Goal: Task Accomplishment & Management: Use online tool/utility

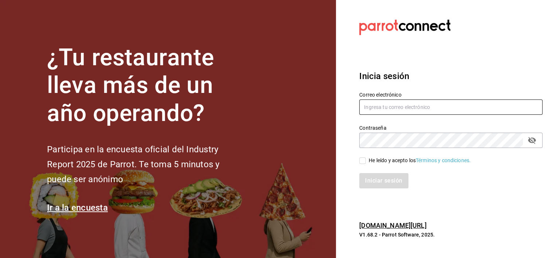
type input "[EMAIL_ADDRESS][DOMAIN_NAME]"
click at [363, 162] on input "He leído y acepto los Términos y condiciones." at bounding box center [362, 160] width 7 height 7
checkbox input "true"
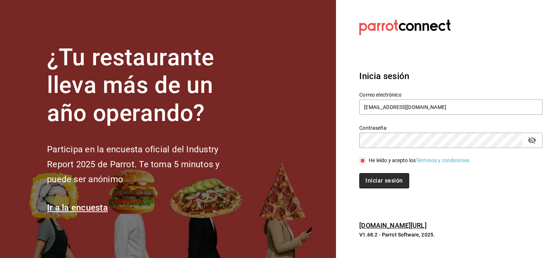
click at [379, 184] on button "Iniciar sesión" at bounding box center [384, 180] width 50 height 15
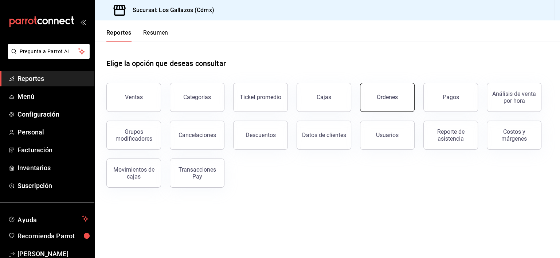
click at [390, 99] on div "Órdenes" at bounding box center [387, 97] width 21 height 7
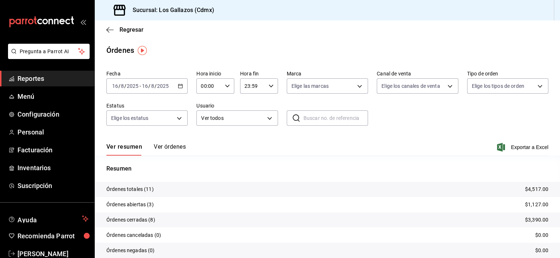
click at [178, 84] on icon "button" at bounding box center [180, 85] width 5 height 5
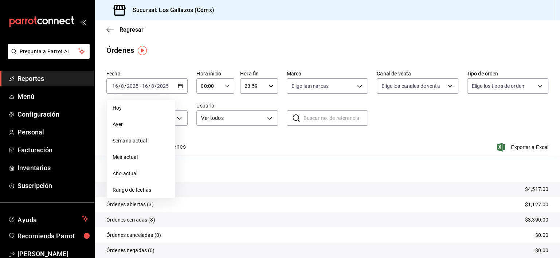
click at [225, 85] on \(Stroke\) "button" at bounding box center [227, 85] width 4 height 3
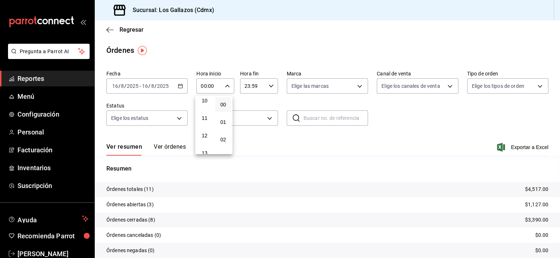
scroll to position [181, 0]
click at [202, 140] on button "12" at bounding box center [205, 133] width 16 height 15
type input "12:00"
click at [267, 85] on div at bounding box center [280, 129] width 560 height 258
click at [268, 85] on icon "button" at bounding box center [270, 85] width 5 height 5
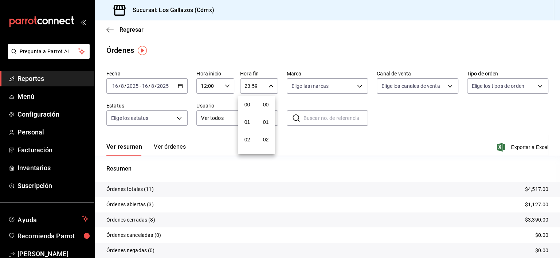
scroll to position [1008, 0]
click at [360, 212] on div at bounding box center [280, 129] width 560 height 258
click at [163, 146] on button "Ver órdenes" at bounding box center [170, 149] width 32 height 12
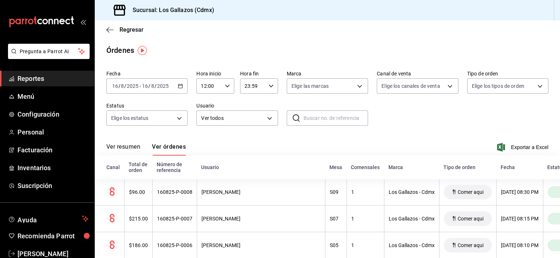
click at [125, 149] on button "Ver resumen" at bounding box center [123, 149] width 34 height 12
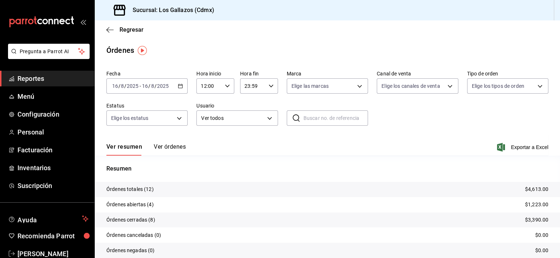
click at [156, 147] on button "Ver órdenes" at bounding box center [170, 149] width 32 height 12
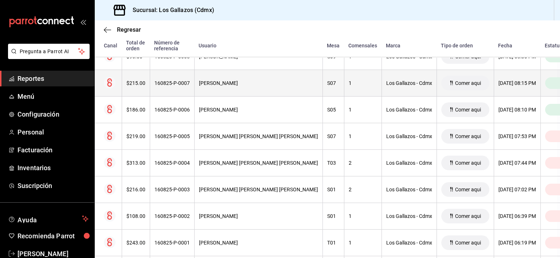
scroll to position [148, 3]
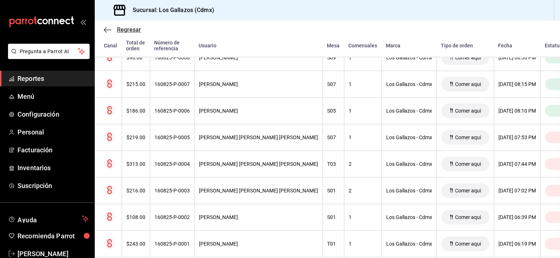
click at [106, 32] on icon "button" at bounding box center [107, 30] width 7 height 7
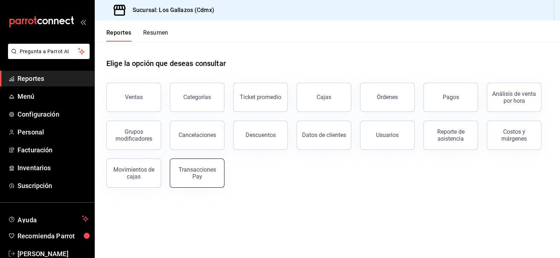
click at [196, 171] on div "Transacciones Pay" at bounding box center [196, 173] width 45 height 14
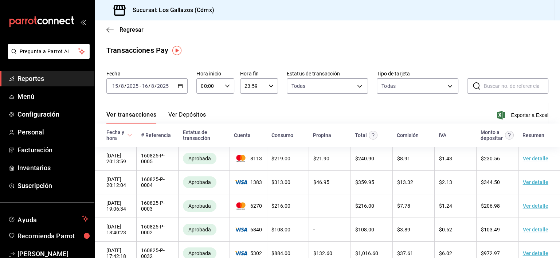
click at [179, 86] on icon "button" at bounding box center [180, 85] width 5 height 5
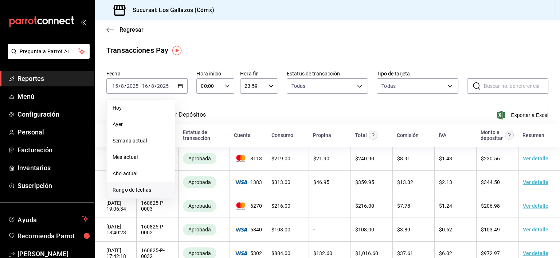
click at [131, 189] on span "Rango de fechas" at bounding box center [141, 190] width 56 height 8
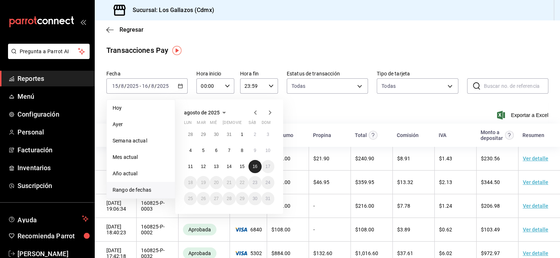
click at [253, 168] on abbr "16" at bounding box center [254, 166] width 5 height 5
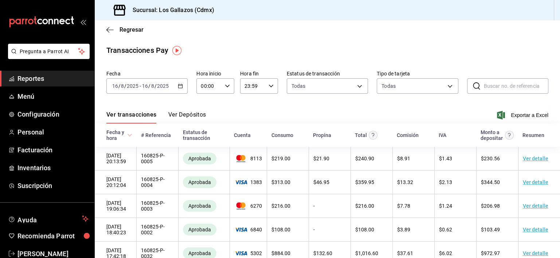
click at [225, 86] on icon "button" at bounding box center [227, 85] width 5 height 5
click at [206, 129] on span "12" at bounding box center [204, 128] width 7 height 6
type input "12:00"
click at [291, 109] on div at bounding box center [280, 129] width 560 height 258
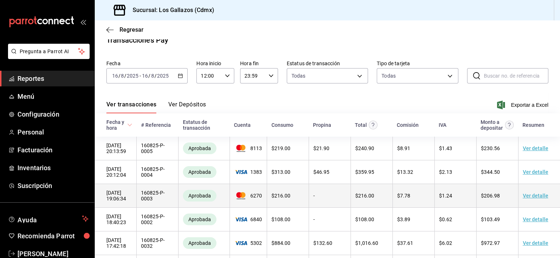
scroll to position [46, 0]
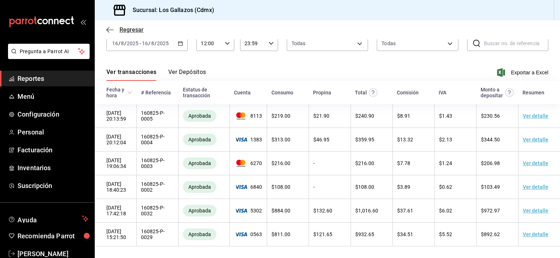
click at [110, 32] on icon "button" at bounding box center [109, 30] width 7 height 7
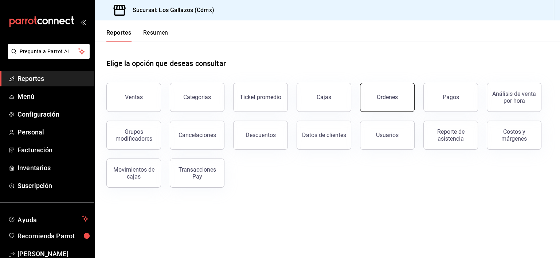
click at [387, 96] on div "Órdenes" at bounding box center [387, 97] width 21 height 7
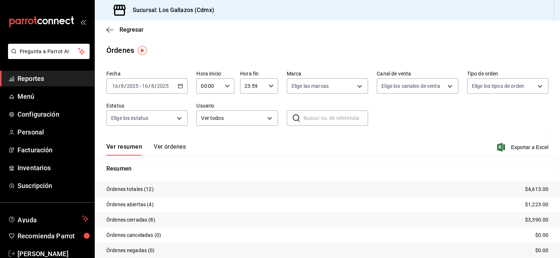
click at [175, 145] on button "Ver órdenes" at bounding box center [170, 149] width 32 height 12
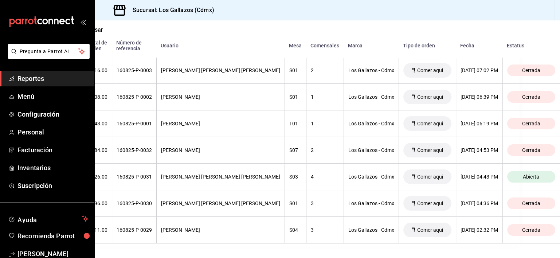
scroll to position [274, 0]
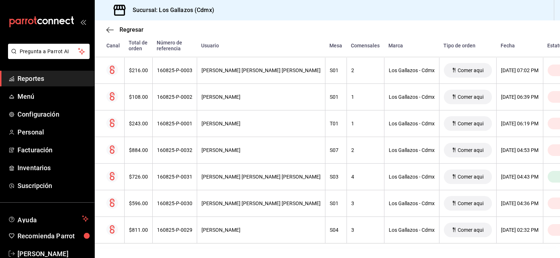
click at [111, 34] on div "Regresar" at bounding box center [327, 29] width 465 height 19
click at [114, 31] on span "Regresar" at bounding box center [124, 29] width 37 height 7
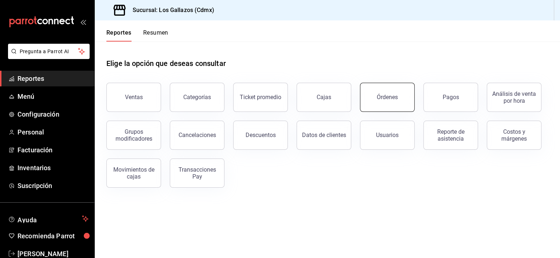
click at [386, 95] on div "Órdenes" at bounding box center [387, 97] width 21 height 7
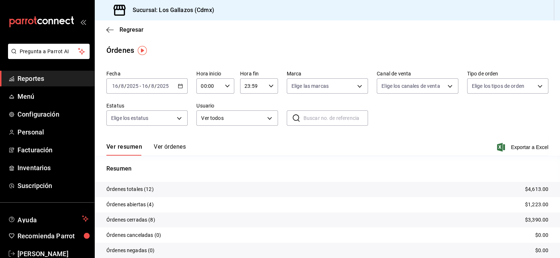
click at [179, 87] on icon "button" at bounding box center [180, 85] width 5 height 5
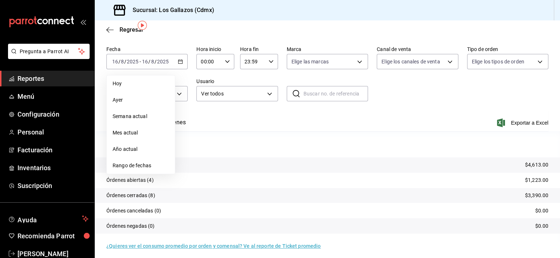
scroll to position [25, 0]
click at [143, 167] on span "Rango de fechas" at bounding box center [141, 165] width 56 height 8
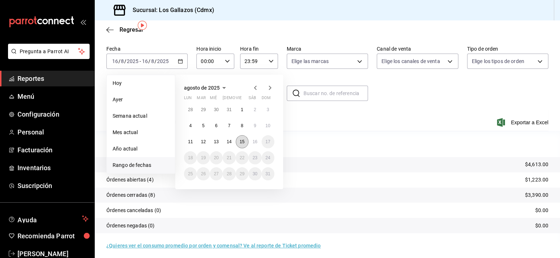
click at [243, 143] on abbr "15" at bounding box center [242, 141] width 5 height 5
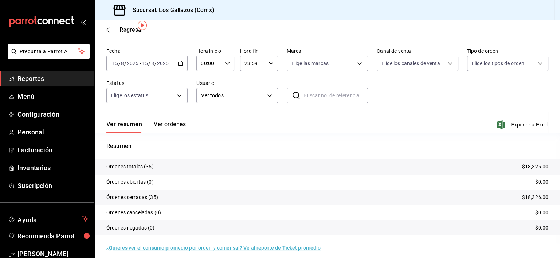
scroll to position [25, 0]
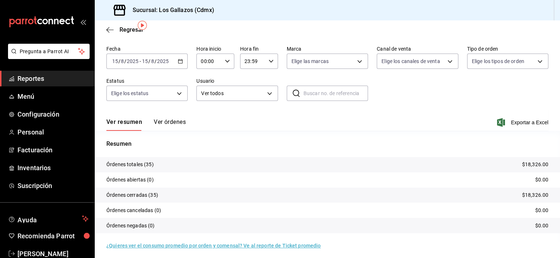
click at [225, 62] on icon "button" at bounding box center [227, 61] width 5 height 5
click at [205, 111] on span "12" at bounding box center [204, 108] width 7 height 6
type input "12:00"
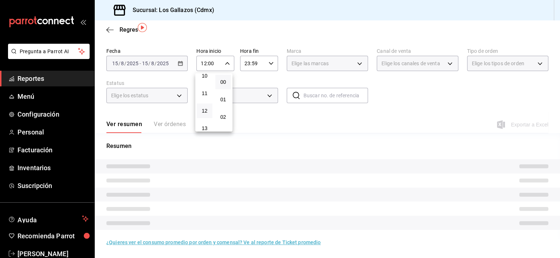
scroll to position [25, 0]
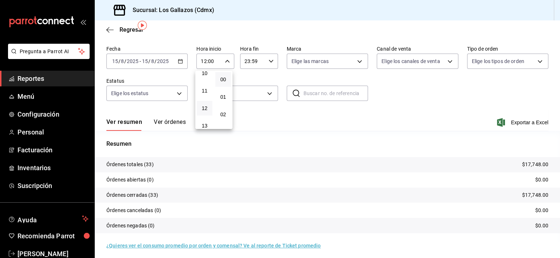
click at [266, 59] on div at bounding box center [280, 129] width 560 height 258
click at [268, 59] on icon "button" at bounding box center [270, 61] width 5 height 5
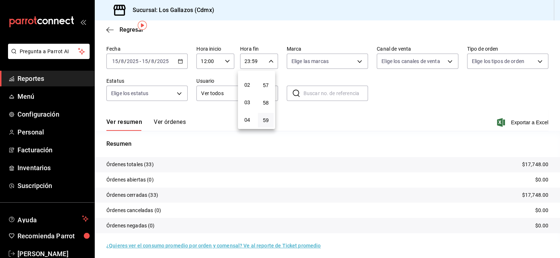
scroll to position [26, 0]
click at [244, 87] on span "02" at bounding box center [247, 88] width 7 height 6
type input "02:59"
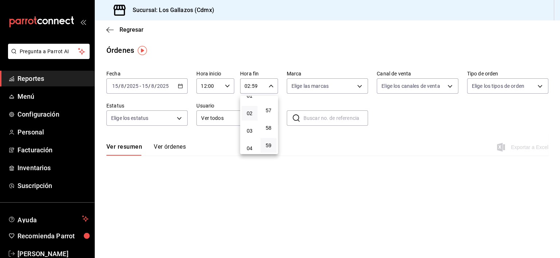
click at [407, 113] on div at bounding box center [280, 129] width 560 height 258
click at [182, 86] on icon "button" at bounding box center [180, 85] width 5 height 5
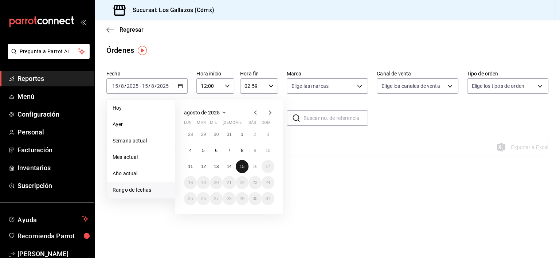
click at [241, 166] on abbr "15" at bounding box center [242, 166] width 5 height 5
click at [256, 169] on button "16" at bounding box center [254, 166] width 13 height 13
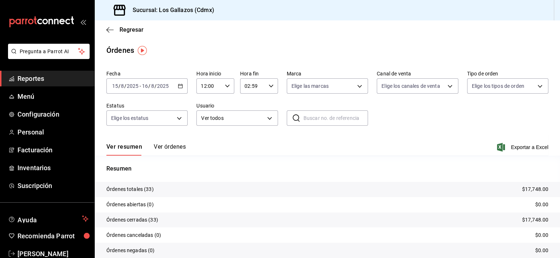
scroll to position [28, 0]
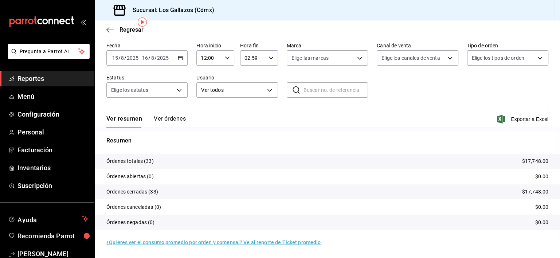
click at [175, 119] on button "Ver órdenes" at bounding box center [170, 121] width 32 height 12
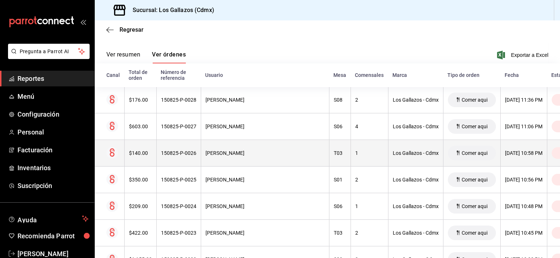
scroll to position [90, 0]
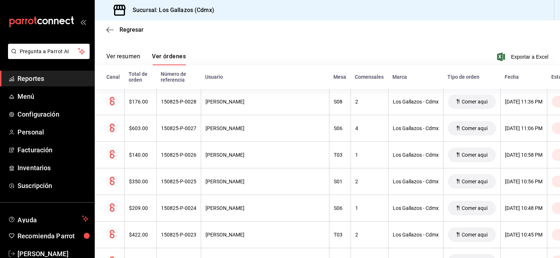
click at [129, 55] on button "Ver resumen" at bounding box center [123, 59] width 34 height 12
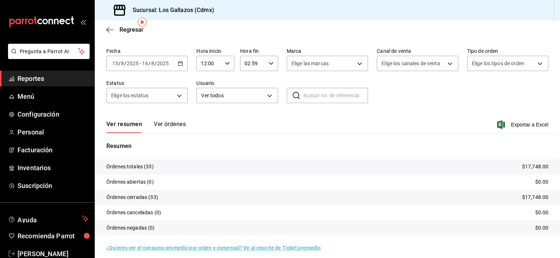
scroll to position [28, 0]
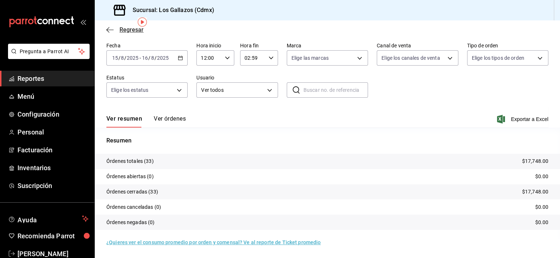
click at [110, 28] on icon "button" at bounding box center [109, 30] width 7 height 7
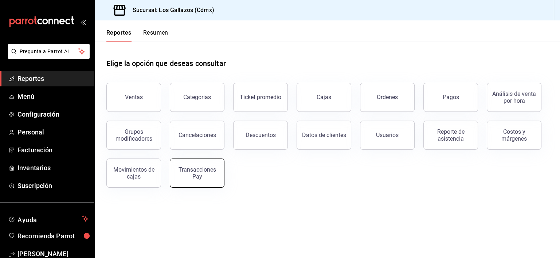
click at [210, 179] on div "Transacciones Pay" at bounding box center [196, 173] width 45 height 14
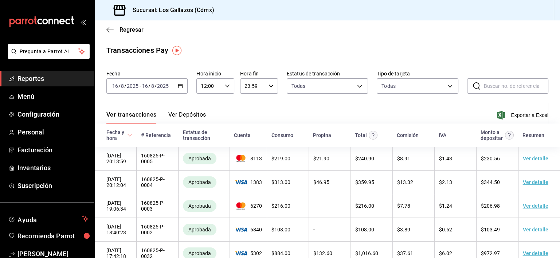
click at [180, 88] on \(Stroke\) "button" at bounding box center [180, 86] width 4 height 4
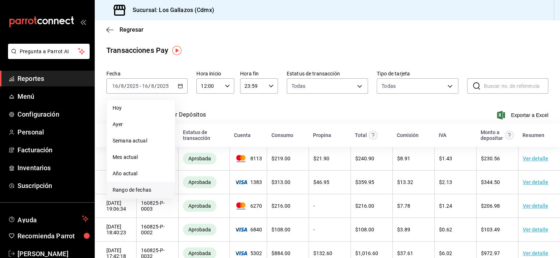
click at [137, 192] on span "Rango de fechas" at bounding box center [141, 190] width 56 height 8
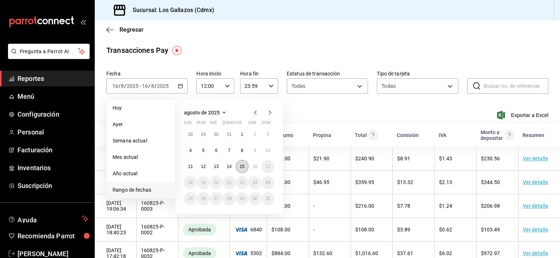
click at [246, 169] on button "15" at bounding box center [242, 166] width 13 height 13
click at [254, 169] on button "16" at bounding box center [254, 166] width 13 height 13
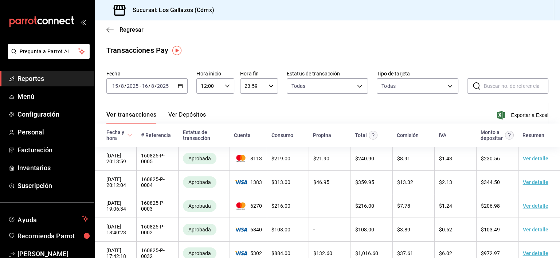
click at [268, 86] on icon "button" at bounding box center [270, 85] width 5 height 5
click at [251, 117] on button "02" at bounding box center [247, 116] width 16 height 15
type input "02:59"
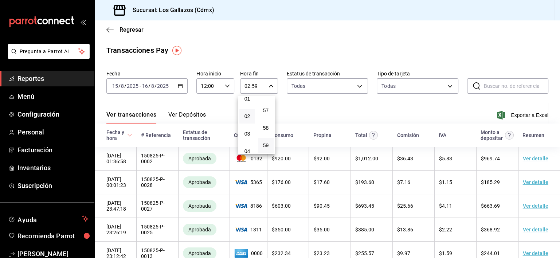
click at [352, 110] on div at bounding box center [280, 129] width 560 height 258
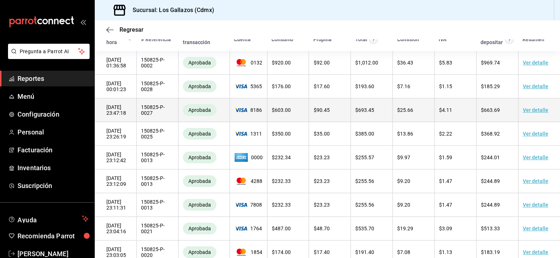
scroll to position [103, 0]
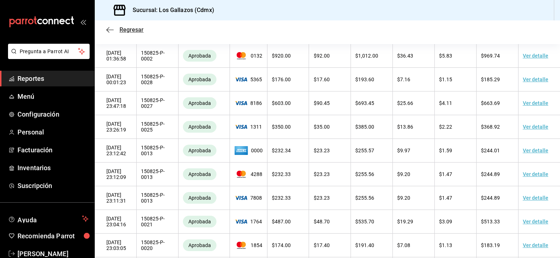
click at [111, 31] on icon "button" at bounding box center [109, 30] width 7 height 7
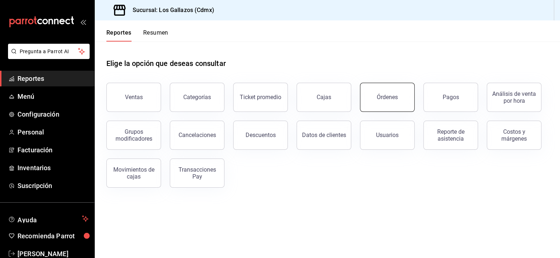
click at [394, 92] on button "Órdenes" at bounding box center [387, 97] width 55 height 29
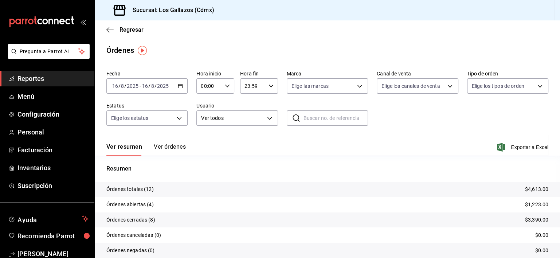
click at [178, 85] on icon "button" at bounding box center [180, 85] width 5 height 5
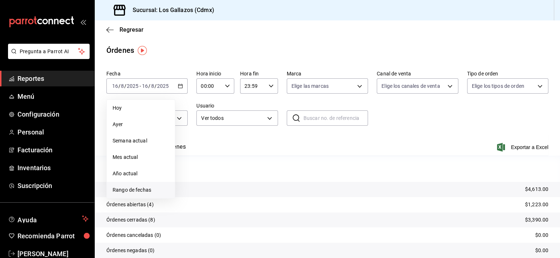
click at [128, 191] on span "Rango de fechas" at bounding box center [141, 190] width 56 height 8
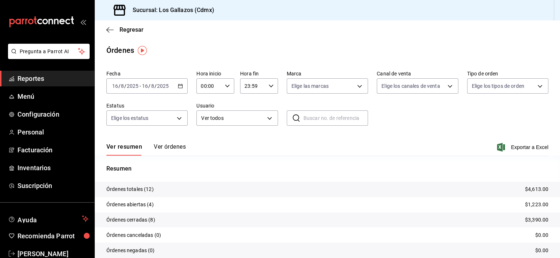
click at [225, 86] on \(Stroke\) "button" at bounding box center [227, 85] width 4 height 3
click at [202, 121] on button "12" at bounding box center [205, 122] width 16 height 15
type input "12:00"
click at [269, 85] on div at bounding box center [280, 129] width 560 height 258
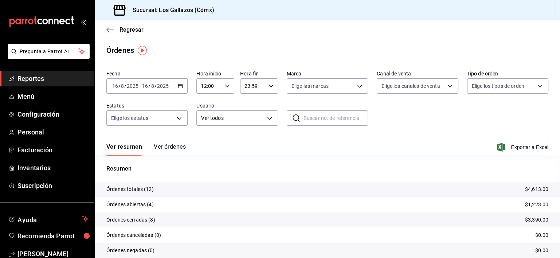
click at [269, 85] on icon "button" at bounding box center [270, 85] width 5 height 5
click at [248, 107] on span "02" at bounding box center [247, 106] width 7 height 6
type input "02:59"
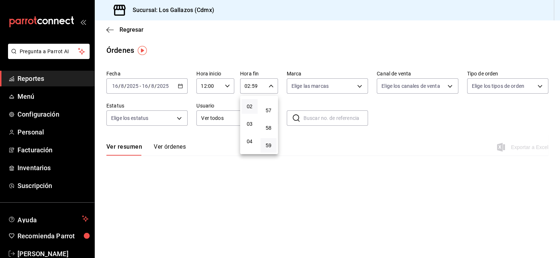
click at [407, 124] on div at bounding box center [280, 129] width 560 height 258
click at [180, 87] on icon "button" at bounding box center [180, 85] width 5 height 5
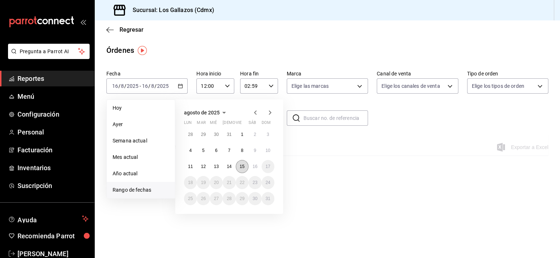
click at [240, 162] on button "15" at bounding box center [242, 166] width 13 height 13
click at [255, 169] on button "16" at bounding box center [254, 166] width 13 height 13
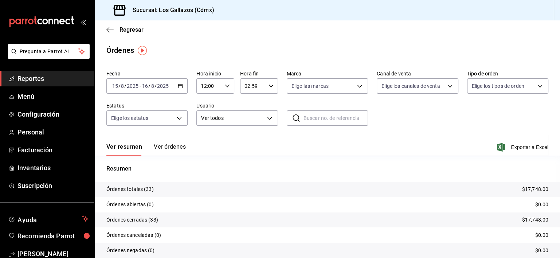
click at [181, 149] on button "Ver órdenes" at bounding box center [170, 149] width 32 height 12
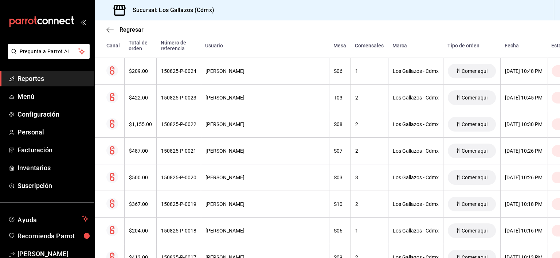
scroll to position [244, 0]
